Goal: Find specific page/section: Find specific page/section

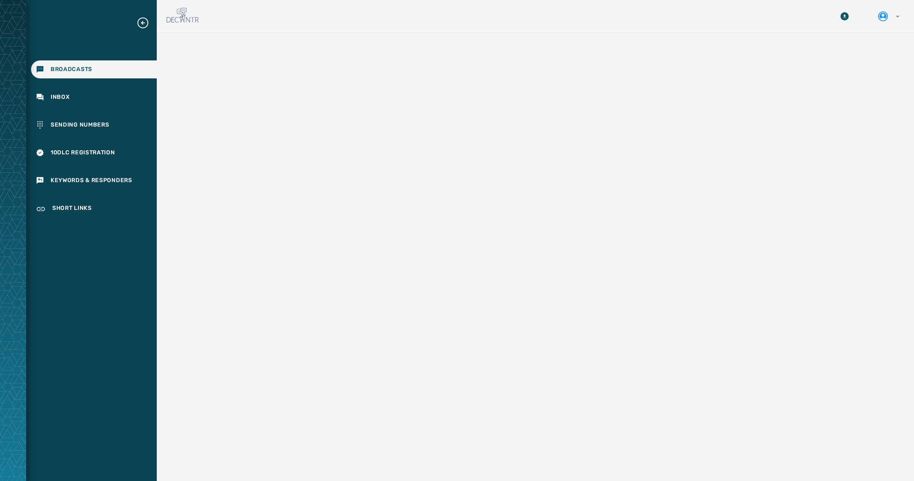
scroll to position [38, 0]
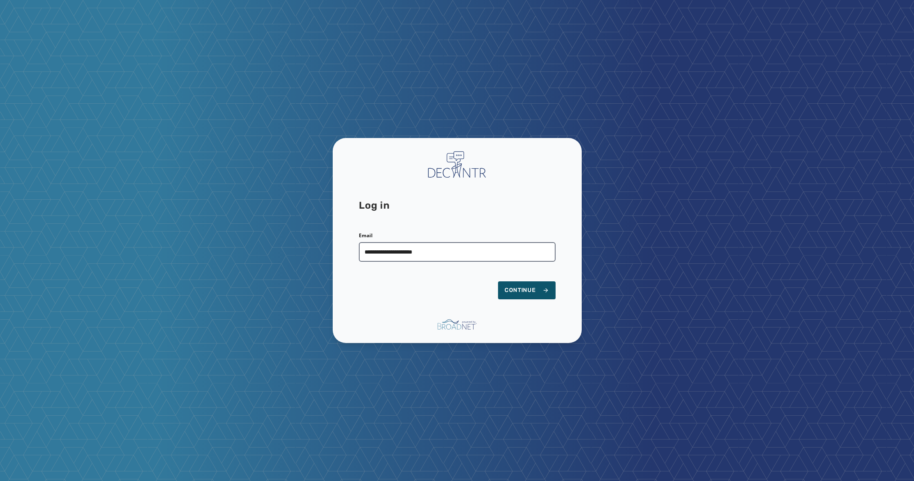
click at [468, 255] on input "**********" at bounding box center [457, 252] width 197 height 20
type input "**********"
click at [520, 293] on span "Continue" at bounding box center [526, 290] width 44 height 8
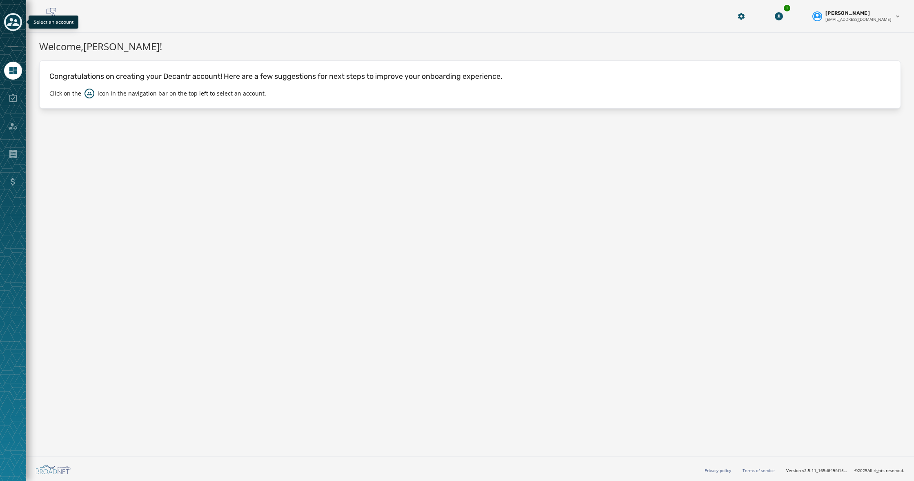
click at [15, 25] on icon "Toggle account select drawer" at bounding box center [12, 22] width 11 height 8
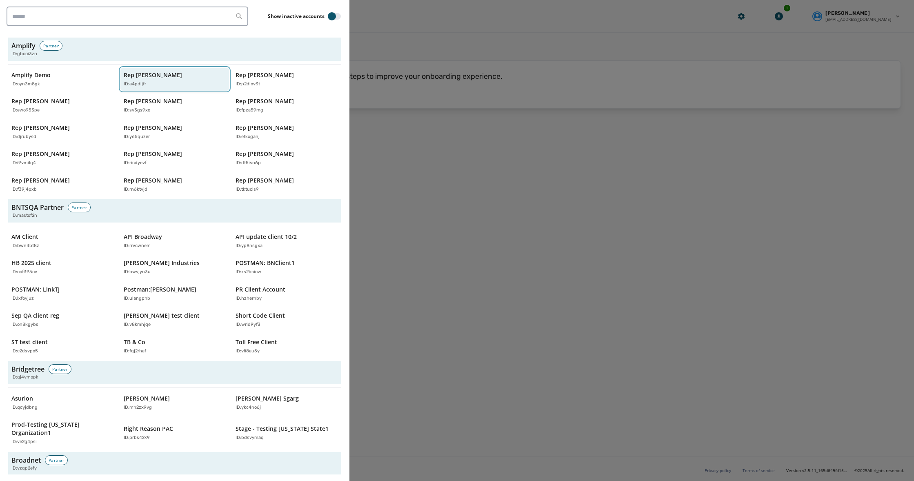
click at [151, 79] on p "Rep Abraham Hamadeh" at bounding box center [153, 75] width 58 height 8
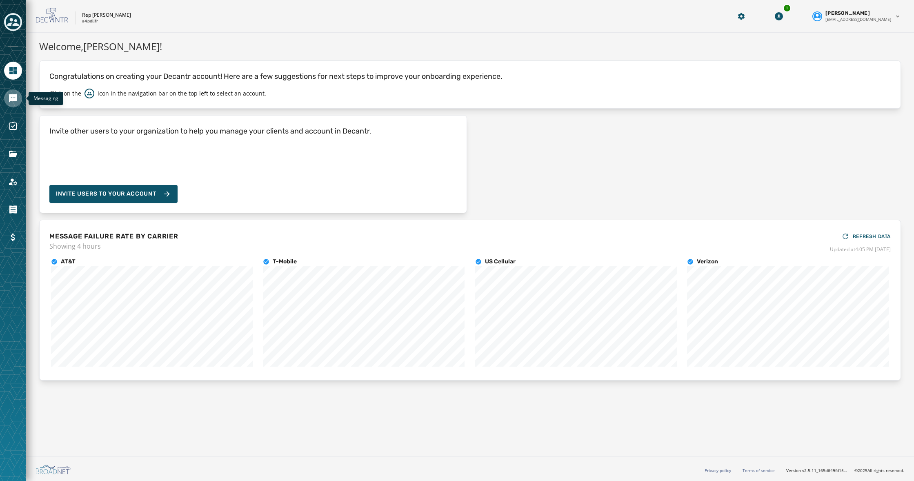
click at [16, 102] on icon "Navigate to Messaging" at bounding box center [13, 98] width 10 height 10
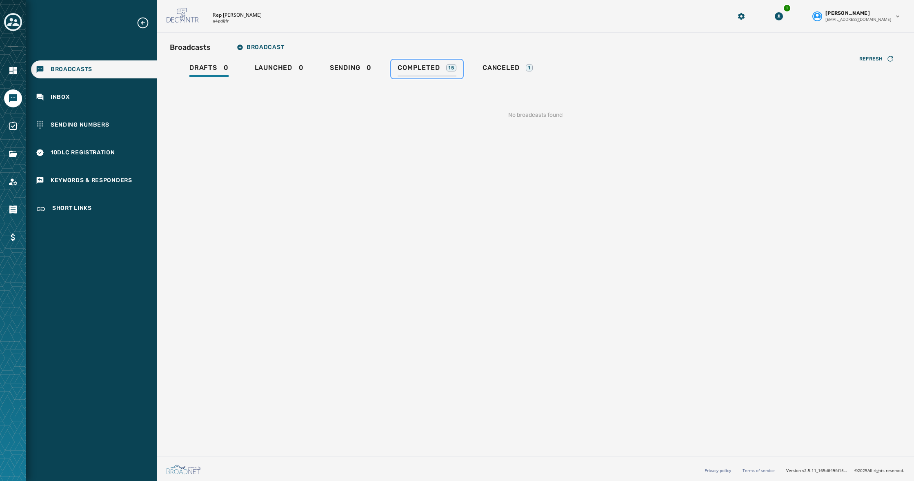
click at [422, 69] on span "Completed" at bounding box center [418, 68] width 42 height 8
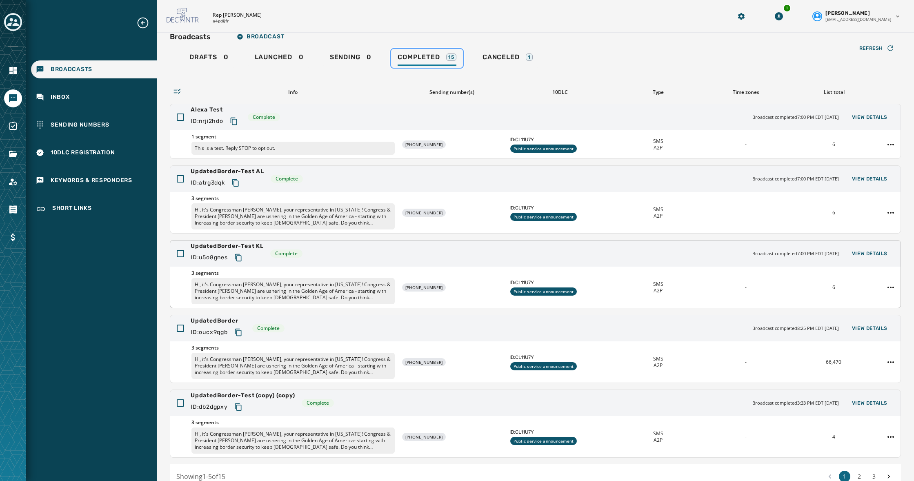
scroll to position [11, 0]
click at [779, 341] on div "3 segments Hi, it's Congressman Abe Hamadeh, your representative in Washington!…" at bounding box center [535, 361] width 730 height 41
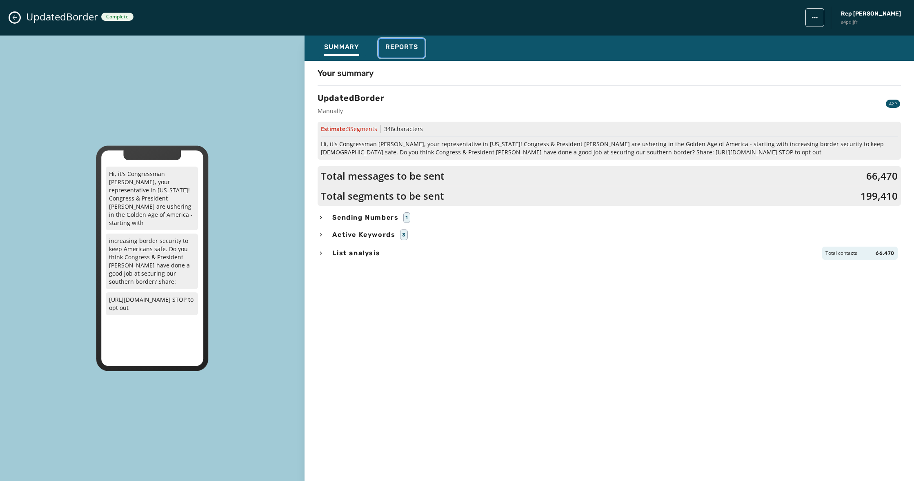
click at [399, 46] on span "Reports" at bounding box center [401, 47] width 33 height 8
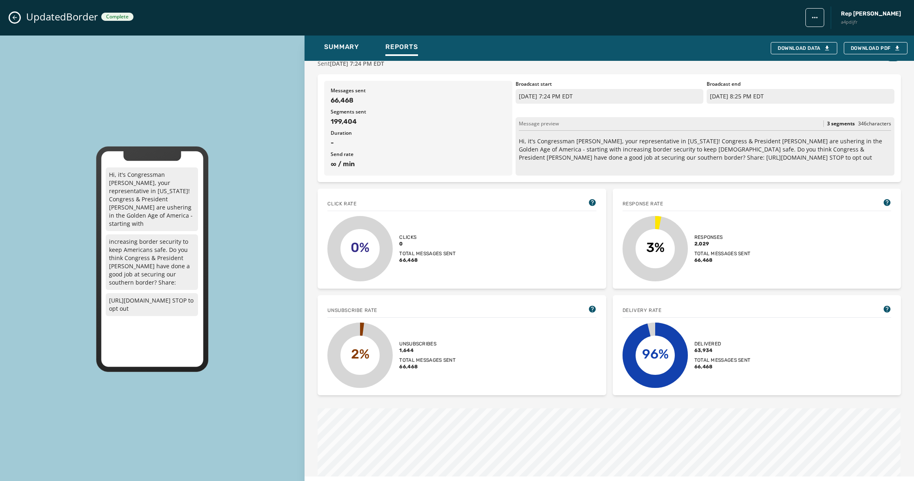
scroll to position [0, 0]
